Goal: Check status: Check status

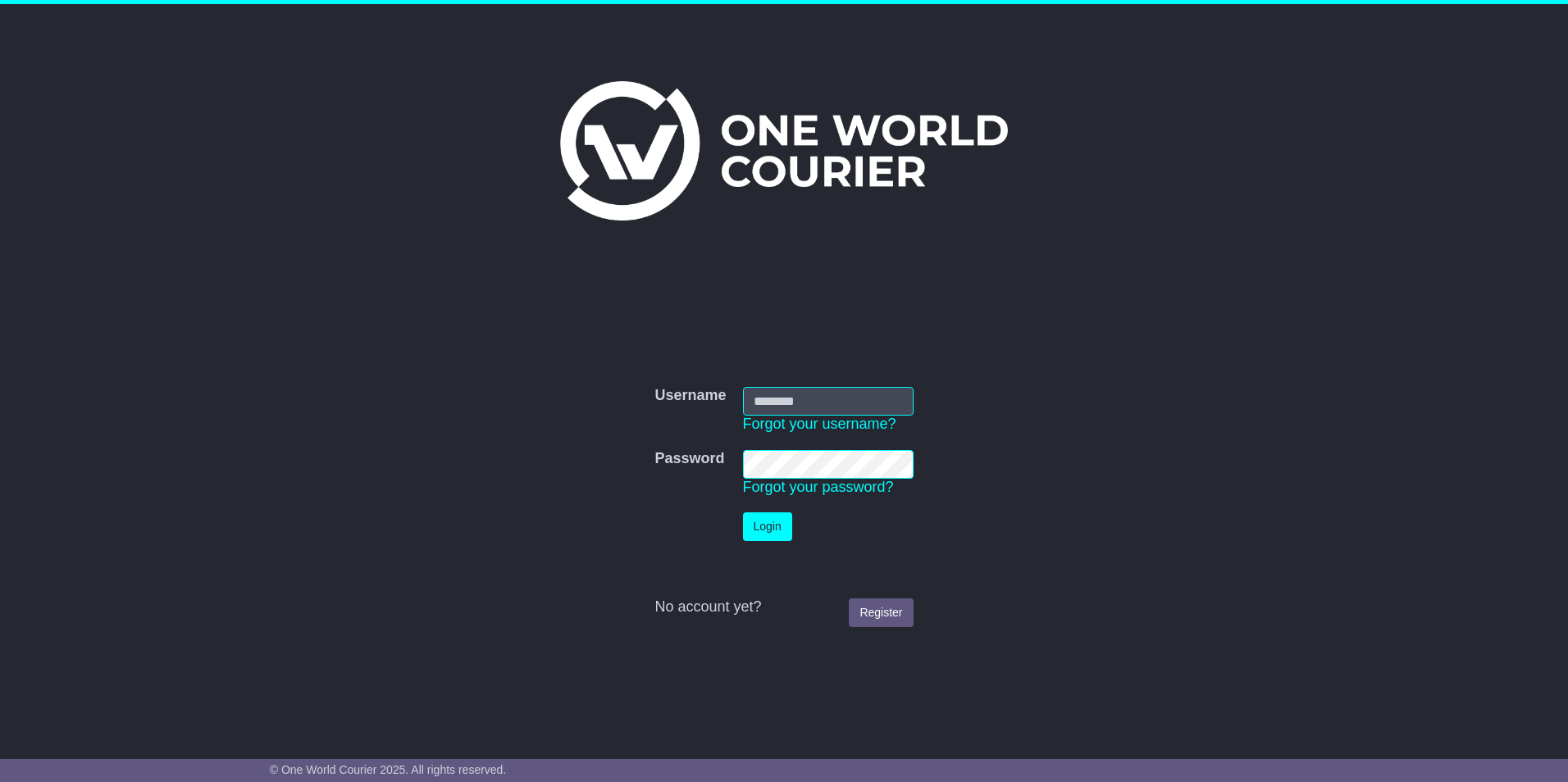
type input "**********"
click at [769, 525] on button "Login" at bounding box center [767, 526] width 49 height 28
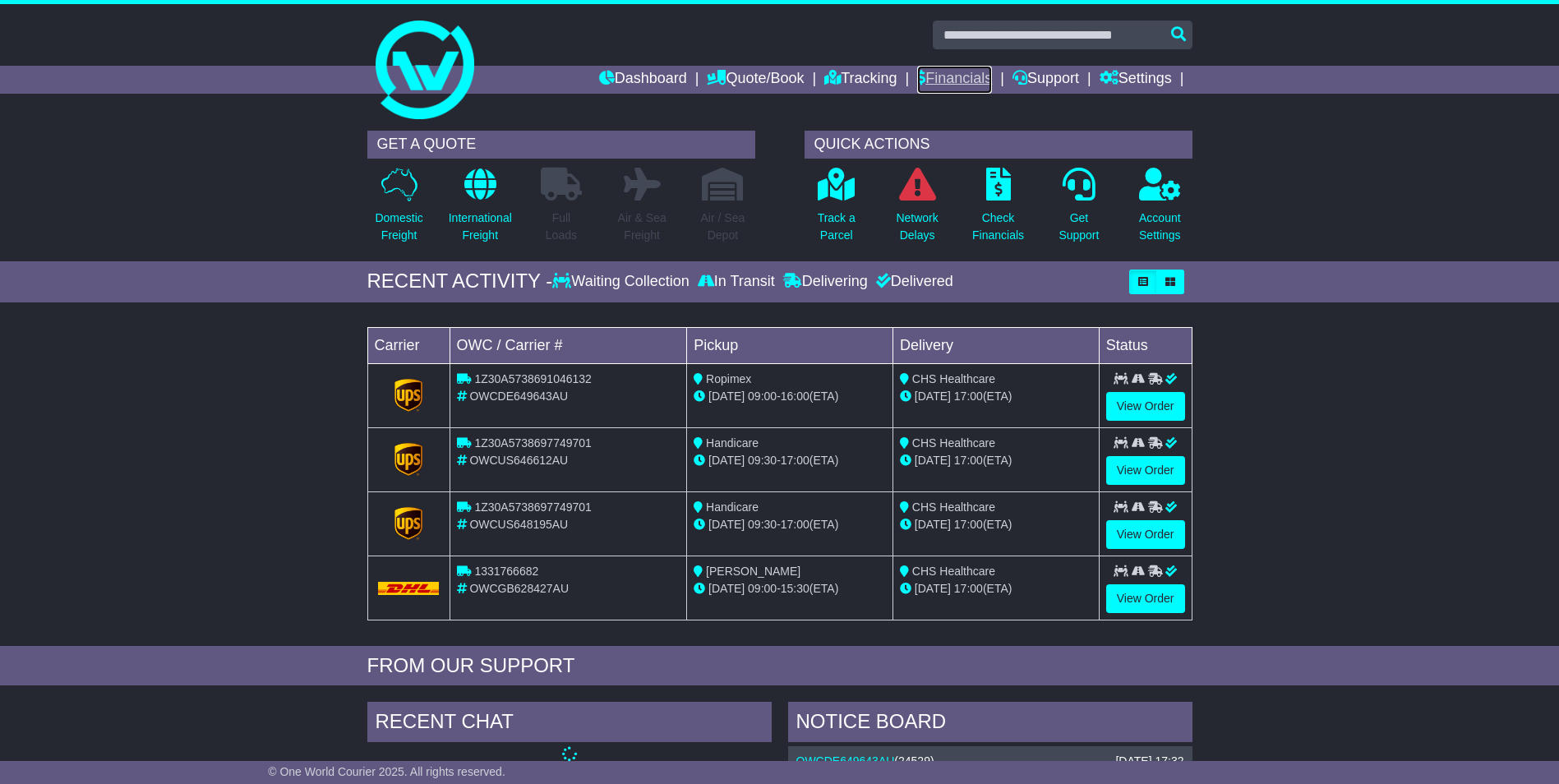
click at [957, 87] on link "Financials" at bounding box center [955, 79] width 75 height 28
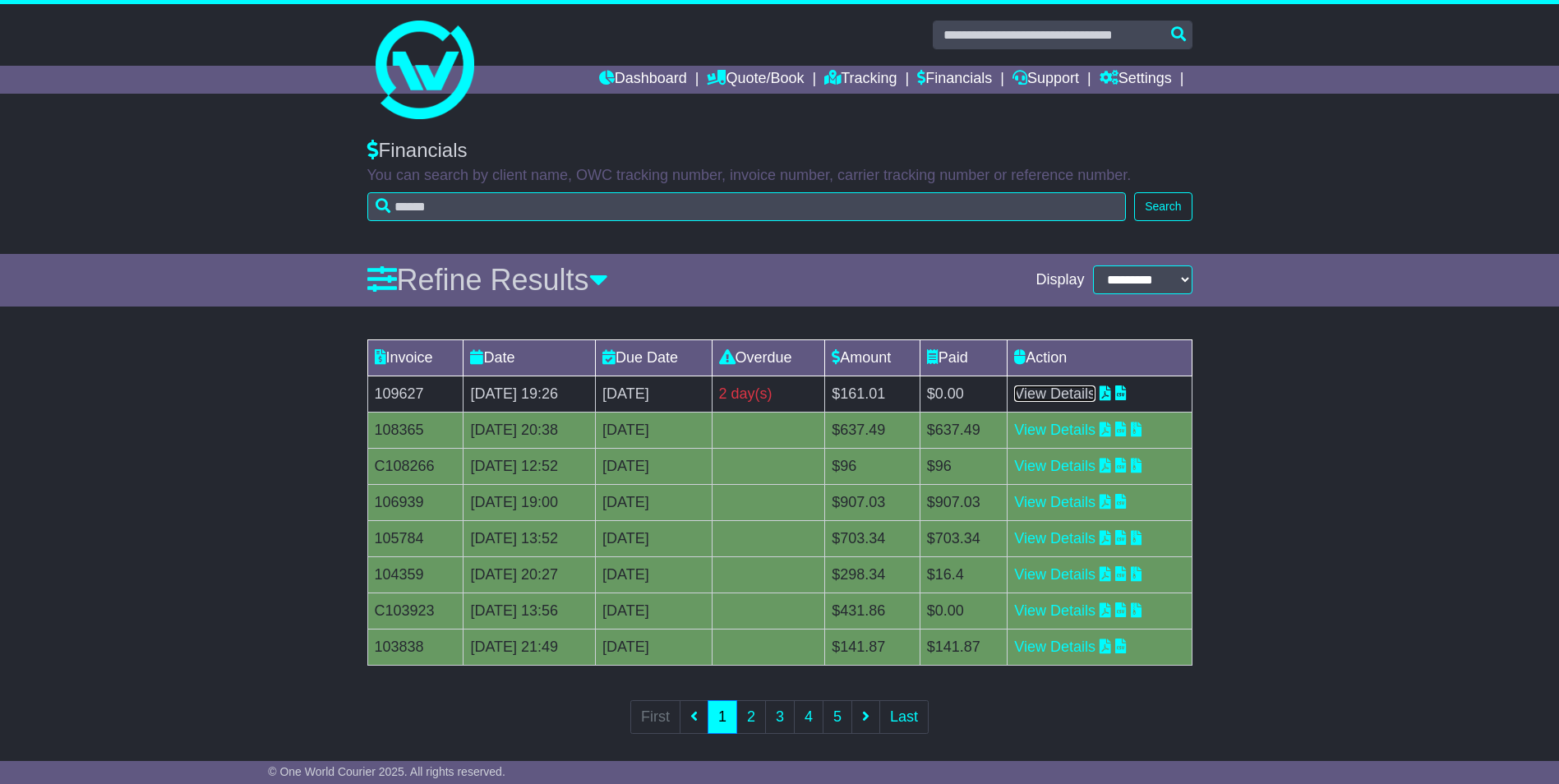
click at [1072, 396] on link "View Details" at bounding box center [1055, 393] width 82 height 16
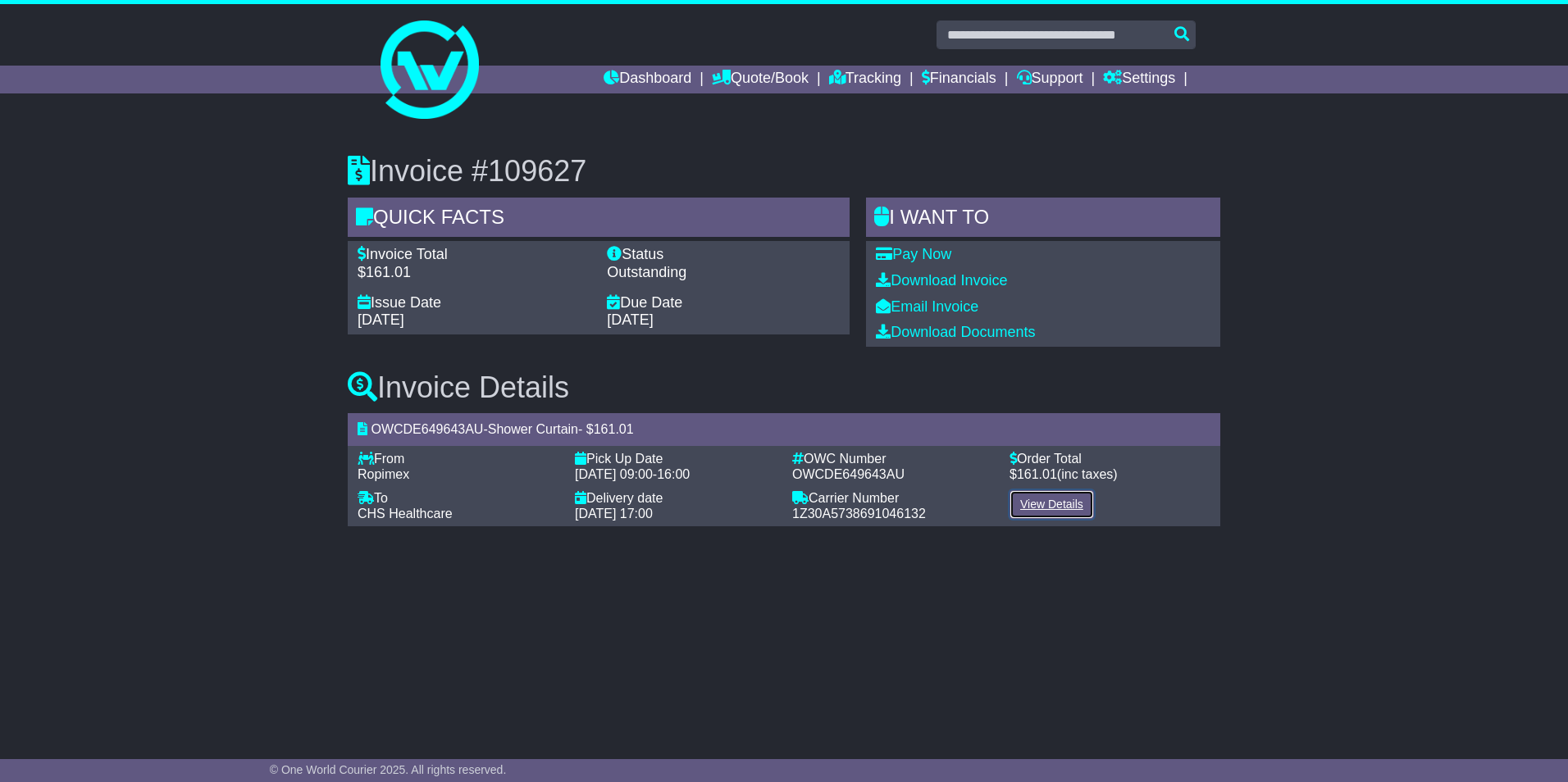
click at [1036, 500] on link "View Details" at bounding box center [1051, 504] width 84 height 28
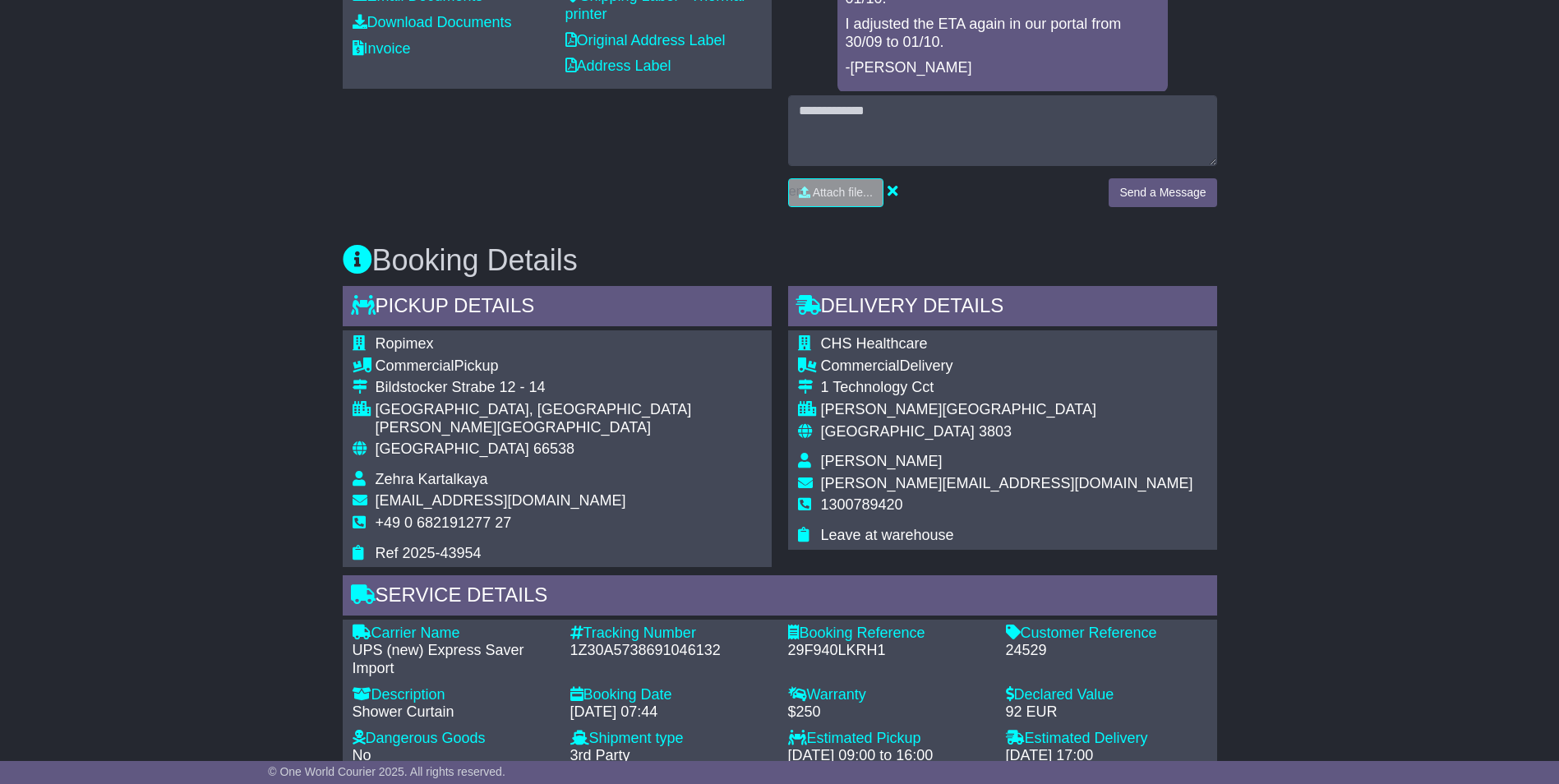
scroll to position [739, 0]
